Goal: Information Seeking & Learning: Learn about a topic

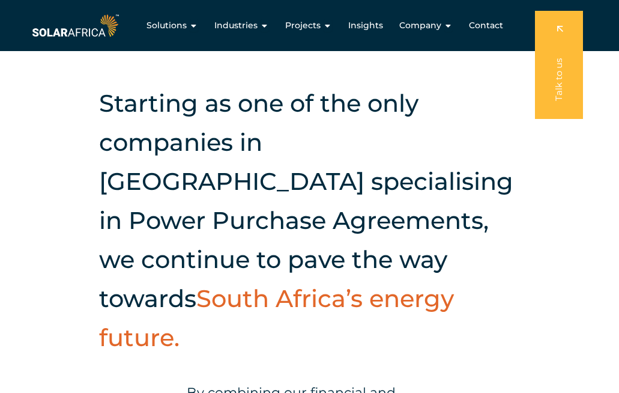
scroll to position [276, 0]
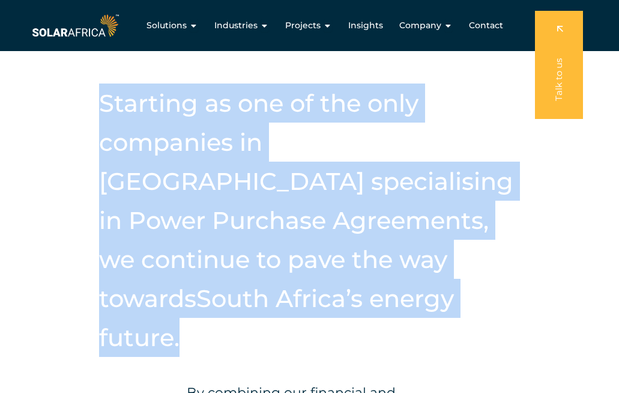
drag, startPoint x: 137, startPoint y: 119, endPoint x: 276, endPoint y: 306, distance: 233.0
click at [276, 306] on h2 "Starting as one of the only companies in [GEOGRAPHIC_DATA] specialising in Powe…" at bounding box center [309, 219] width 421 height 273
click at [543, 144] on div "Starting as one of the only companies in South Africa specialising in Power Pur…" at bounding box center [309, 303] width 619 height 531
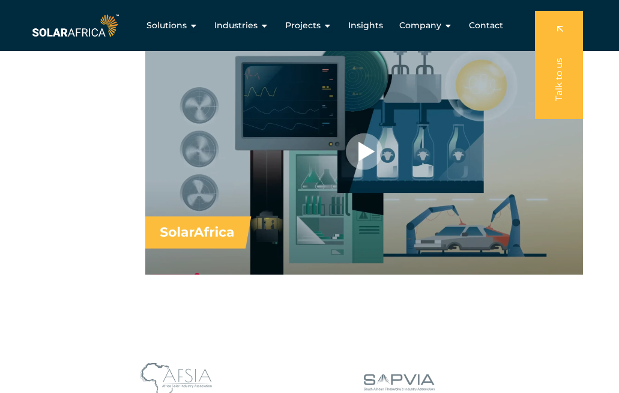
scroll to position [736, 0]
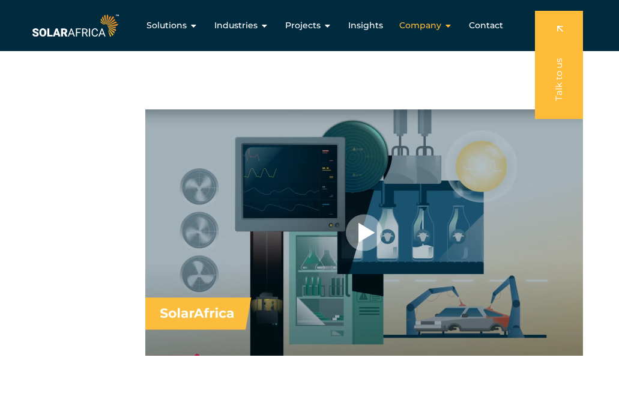
click at [426, 28] on span "Company" at bounding box center [420, 25] width 42 height 13
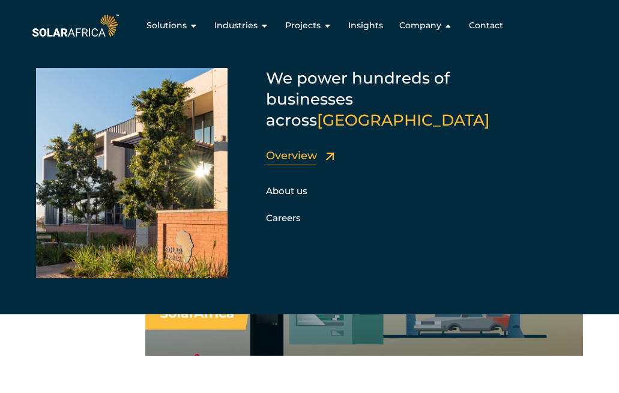
click at [310, 149] on link "Overview" at bounding box center [291, 155] width 51 height 13
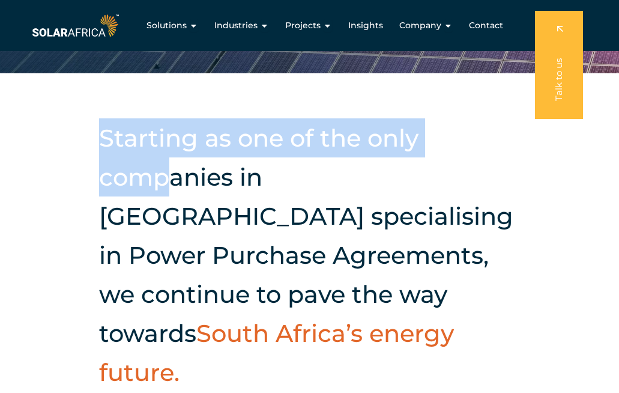
scroll to position [240, 0]
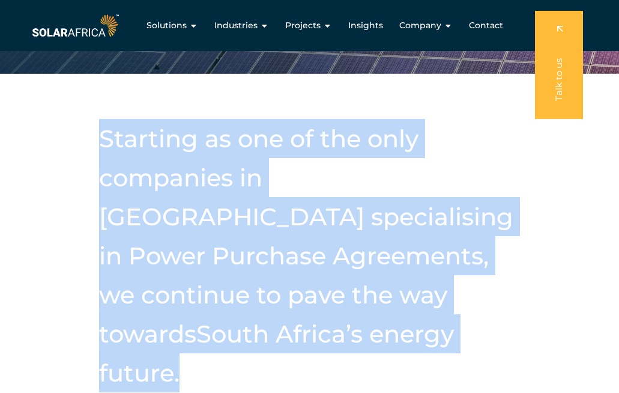
drag, startPoint x: 103, startPoint y: 134, endPoint x: 273, endPoint y: 324, distance: 255.2
click at [273, 324] on h2 "Starting as one of the only companies in South Africa specialising in Power Pur…" at bounding box center [309, 255] width 421 height 273
click at [494, 185] on h2 "Starting as one of the only companies in South Africa specialising in Power Pur…" at bounding box center [309, 255] width 421 height 273
